Goal: Navigation & Orientation: Find specific page/section

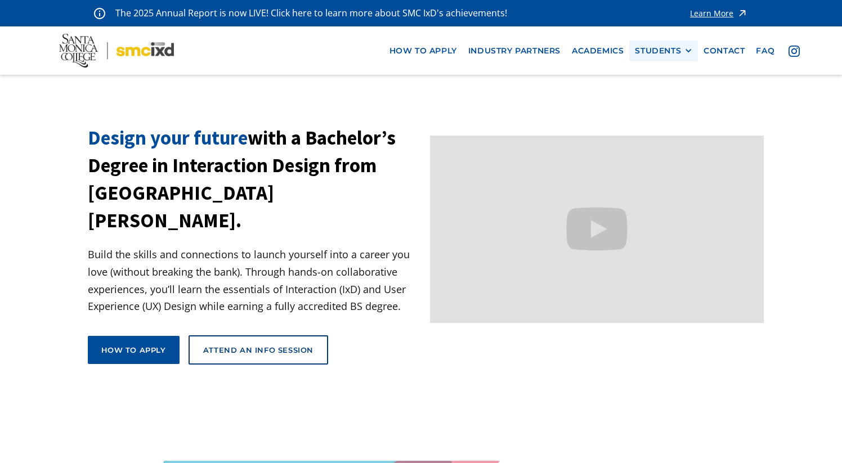
click at [661, 49] on div "STUDENTS" at bounding box center [658, 51] width 46 height 10
click at [659, 91] on link "Current Students" at bounding box center [685, 92] width 101 height 21
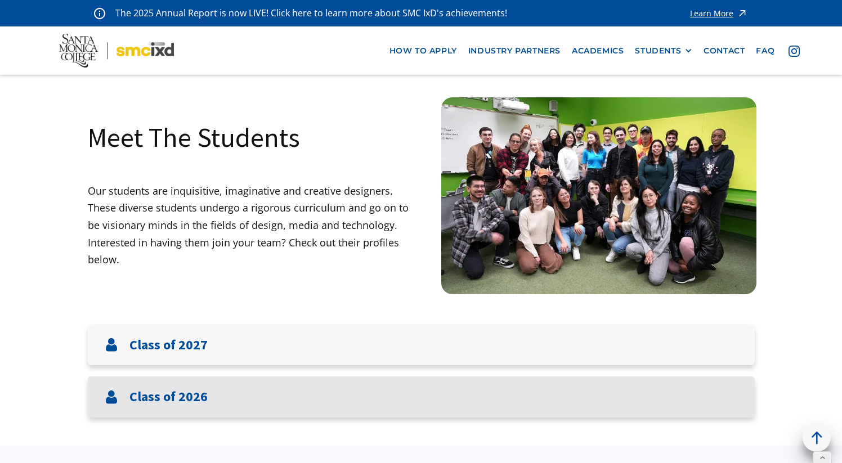
click at [183, 393] on h3 "Class of 2026" at bounding box center [168, 397] width 78 height 16
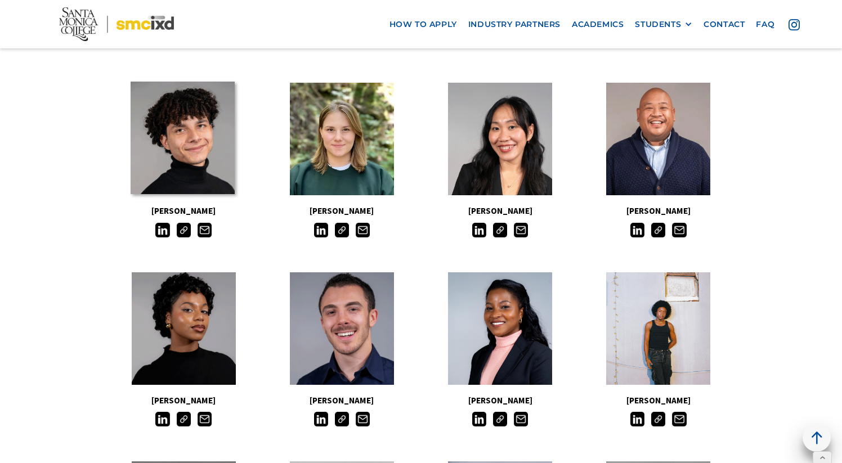
scroll to position [581, 0]
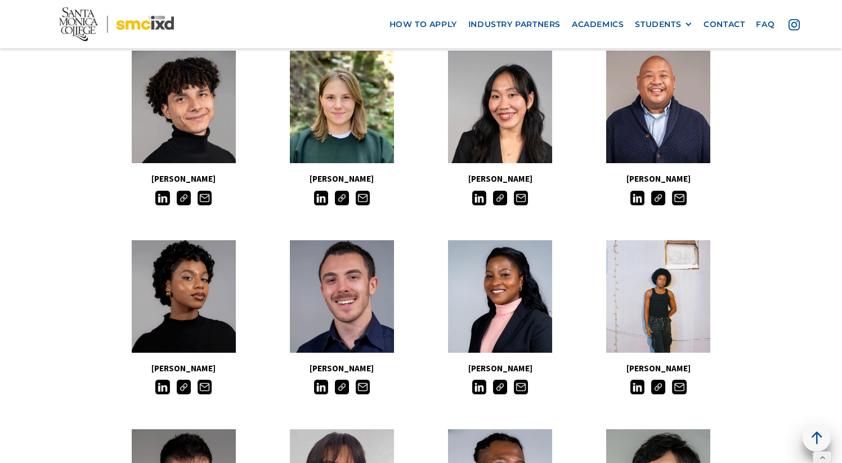
click at [182, 199] on img at bounding box center [184, 198] width 14 height 14
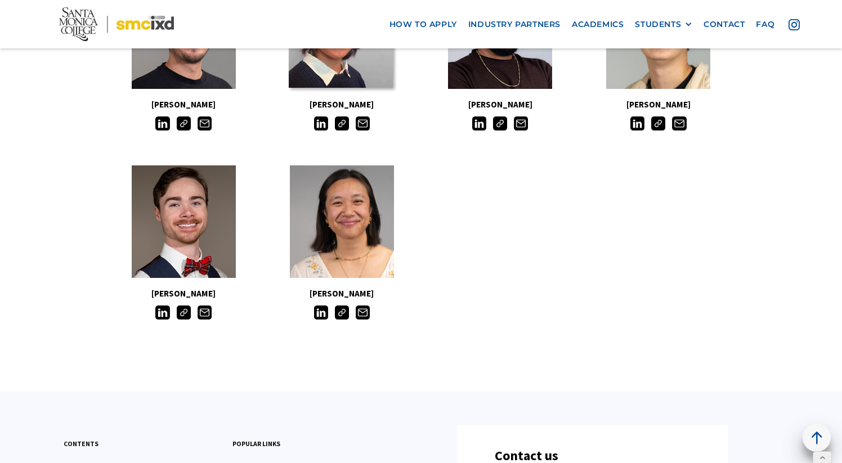
scroll to position [1054, 0]
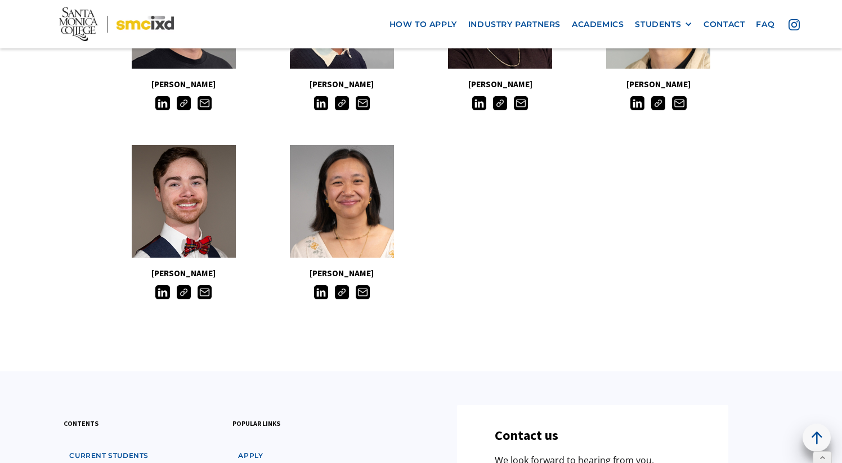
drag, startPoint x: 375, startPoint y: 272, endPoint x: 312, endPoint y: 272, distance: 63.0
click at [312, 272] on h5 "[PERSON_NAME]" at bounding box center [342, 273] width 158 height 15
copy h5 "[PERSON_NAME]"
click at [318, 298] on img at bounding box center [321, 292] width 14 height 14
click at [339, 295] on img at bounding box center [342, 292] width 14 height 14
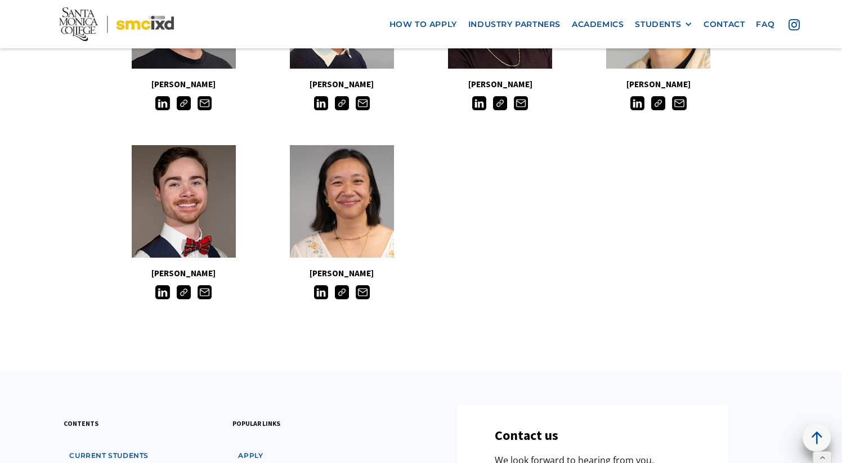
click at [320, 296] on img at bounding box center [321, 292] width 14 height 14
